Goal: Find specific page/section: Find specific page/section

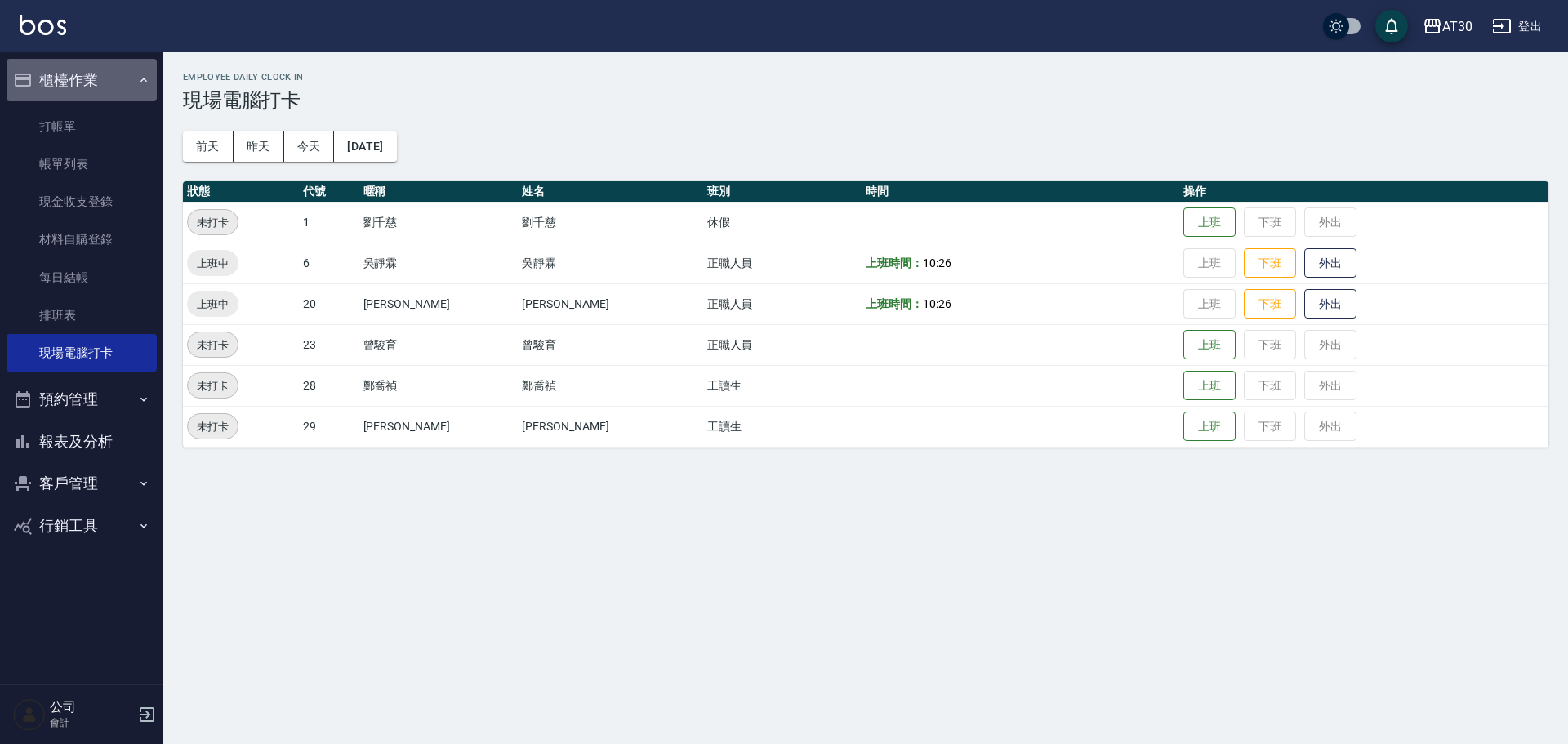
click at [146, 72] on button "櫃檯作業" at bounding box center [81, 80] width 150 height 43
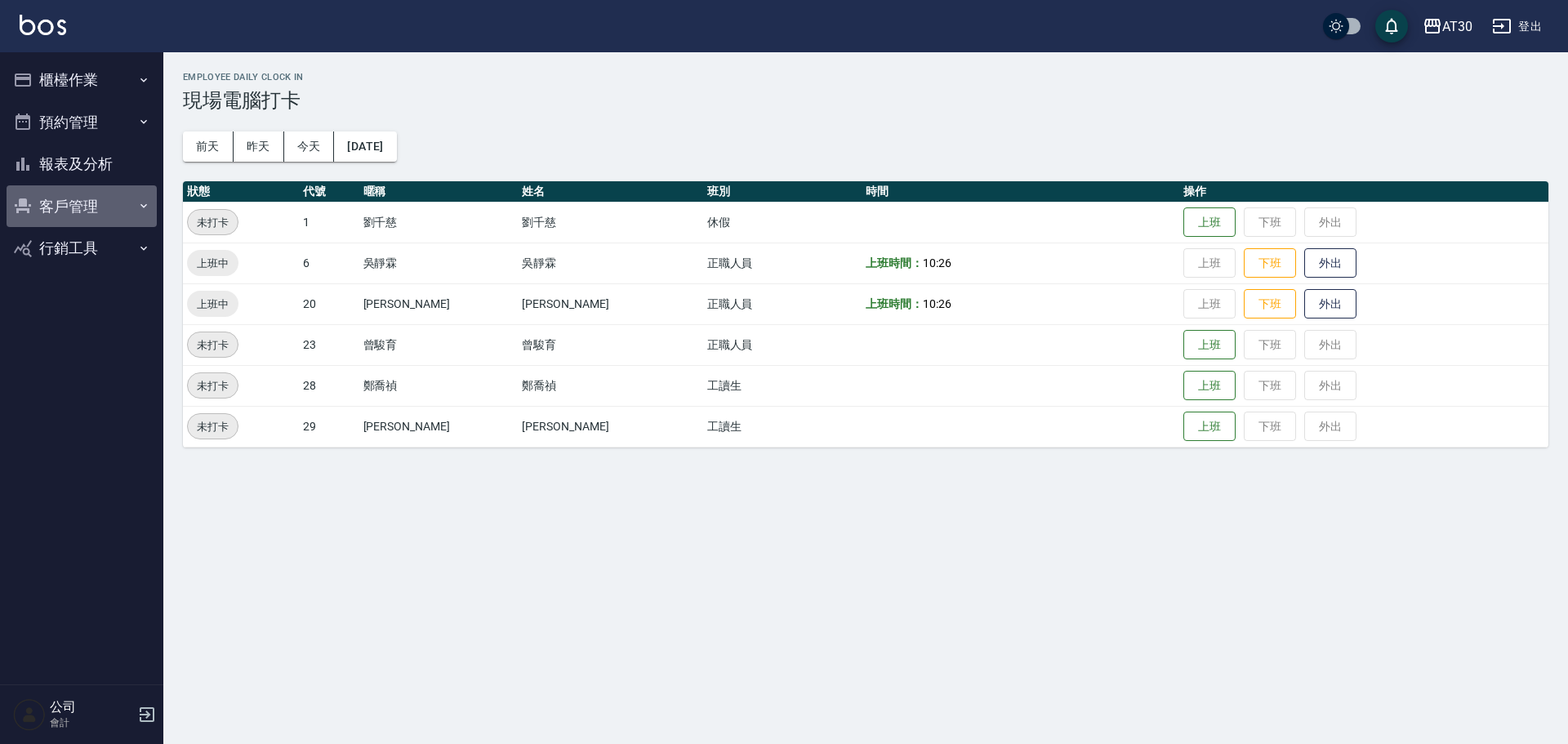
click at [103, 204] on button "客戶管理" at bounding box center [81, 206] width 150 height 43
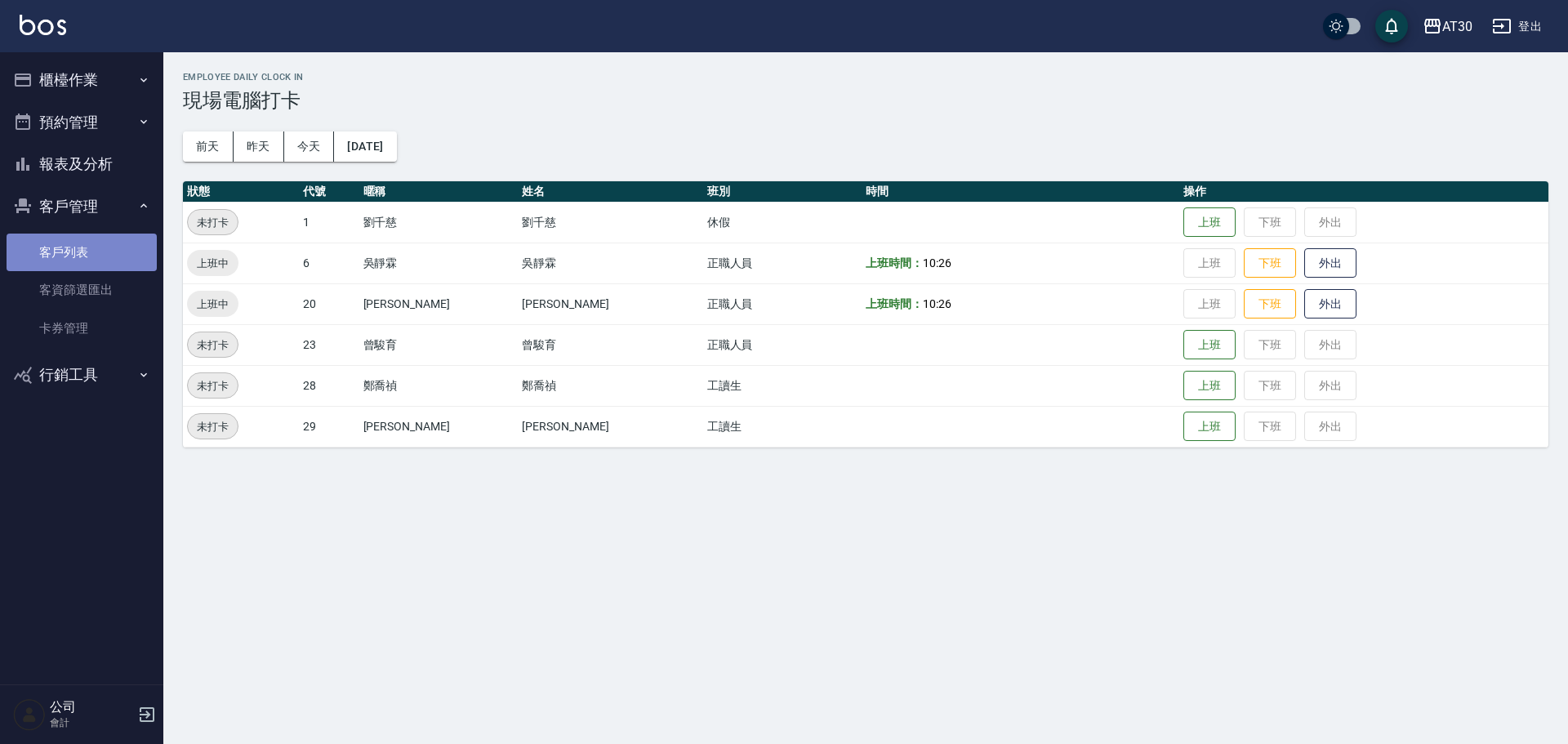
click at [65, 252] on link "客戶列表" at bounding box center [81, 252] width 150 height 37
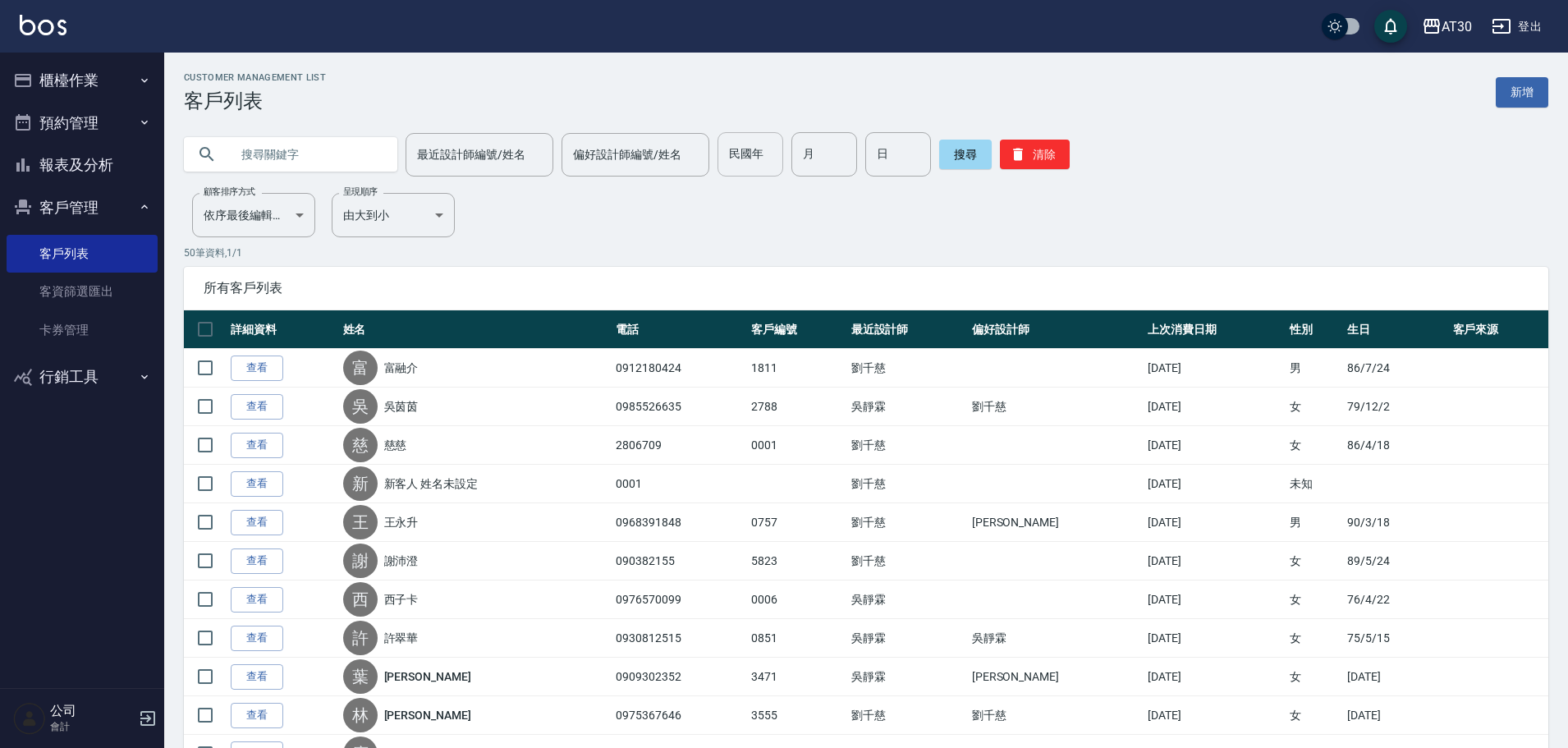
click at [765, 165] on input "民國年" at bounding box center [751, 155] width 66 height 44
type input "85"
click at [815, 153] on input "月" at bounding box center [824, 155] width 66 height 44
type input "10"
click at [869, 158] on input "日" at bounding box center [898, 155] width 66 height 44
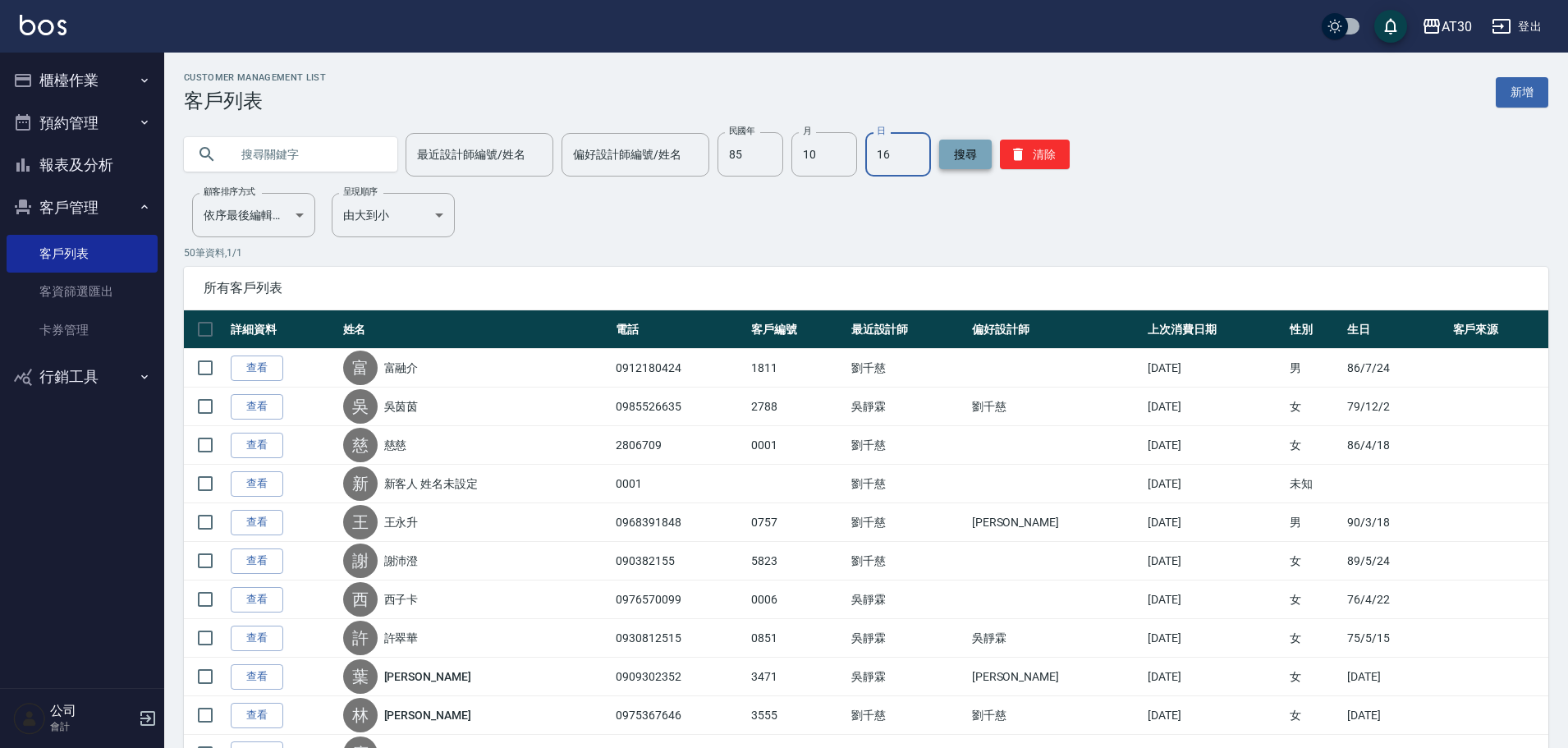
type input "16"
click at [952, 147] on button "搜尋" at bounding box center [965, 155] width 52 height 29
